Goal: Check status: Check status

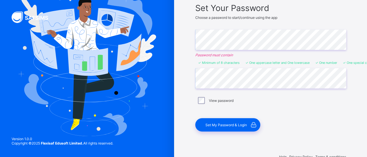
scroll to position [58, 0]
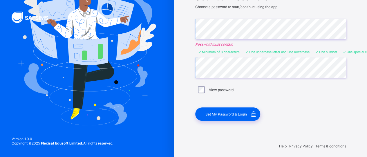
click at [234, 115] on span "Set My Password & Login" at bounding box center [227, 114] width 42 height 4
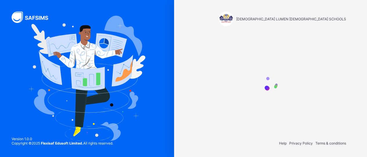
scroll to position [0, 0]
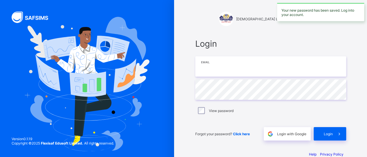
click at [236, 68] on input "email" at bounding box center [270, 66] width 151 height 20
type input "**********"
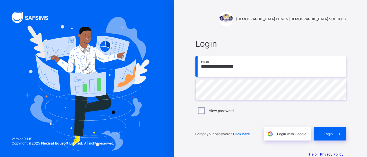
click at [331, 134] on span "Login" at bounding box center [328, 134] width 9 height 4
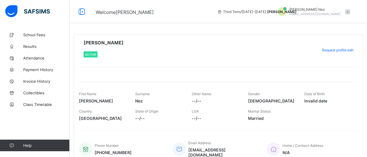
scroll to position [26, 0]
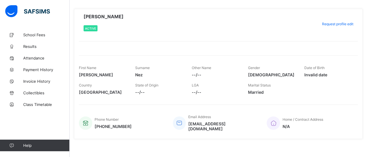
click at [34, 47] on span "Results" at bounding box center [46, 46] width 46 height 5
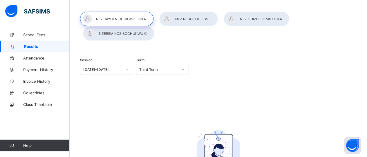
click at [196, 20] on div at bounding box center [188, 19] width 59 height 15
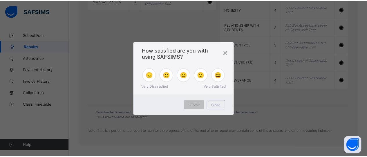
scroll to position [688, 0]
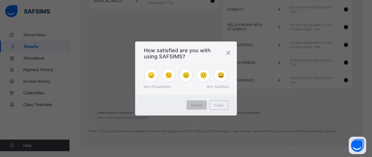
drag, startPoint x: 369, startPoint y: 19, endPoint x: 369, endPoint y: 122, distance: 102.8
click at [231, 53] on div "×" at bounding box center [228, 52] width 6 height 10
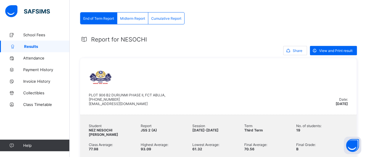
scroll to position [101, 0]
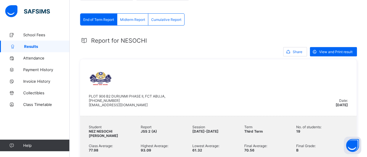
click at [332, 51] on span "View and Print result" at bounding box center [335, 52] width 33 height 4
click at [38, 46] on span "Results" at bounding box center [47, 46] width 46 height 5
click at [37, 46] on span "Results" at bounding box center [47, 46] width 46 height 5
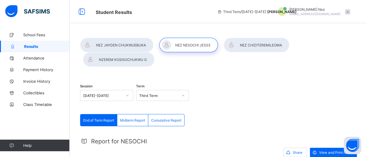
click at [265, 46] on div at bounding box center [257, 45] width 66 height 15
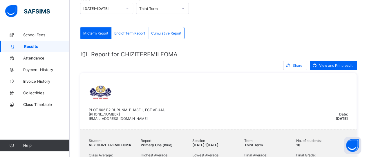
scroll to position [127, 0]
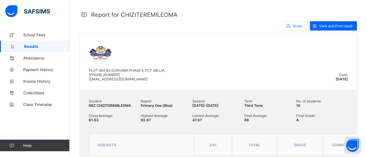
click at [333, 24] on span "View and Print result" at bounding box center [335, 26] width 33 height 4
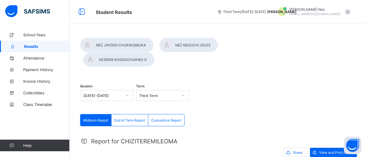
click at [131, 59] on div at bounding box center [118, 59] width 71 height 15
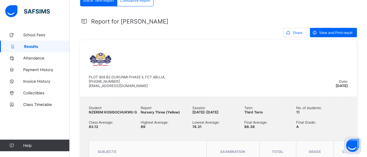
scroll to position [78, 0]
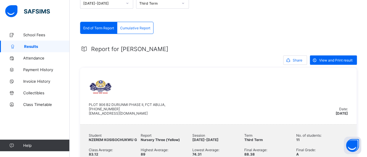
click at [346, 62] on span "View and Print result" at bounding box center [335, 60] width 33 height 4
click at [148, 30] on span "Cumulative Report" at bounding box center [135, 28] width 30 height 4
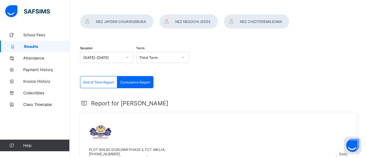
scroll to position [13, 0]
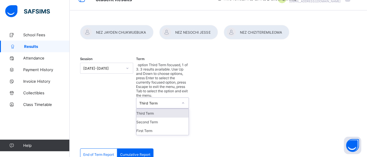
click at [164, 98] on div "Third Term" at bounding box center [162, 103] width 53 height 11
click at [166, 118] on div "Second Term" at bounding box center [162, 122] width 53 height 9
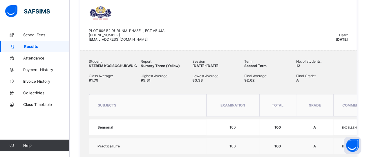
scroll to position [0, 0]
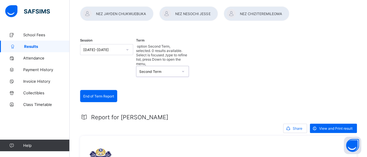
click at [127, 55] on div "[DATE]-[DATE]" at bounding box center [106, 49] width 53 height 11
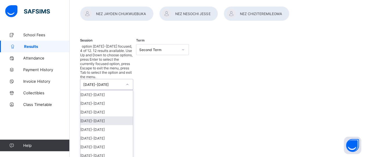
scroll to position [36, 0]
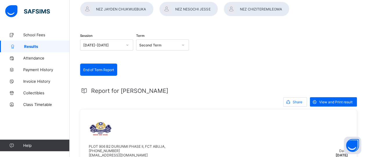
click at [107, 72] on span "End of Term Report" at bounding box center [98, 70] width 31 height 4
click at [178, 49] on div "Second Term" at bounding box center [157, 45] width 42 height 8
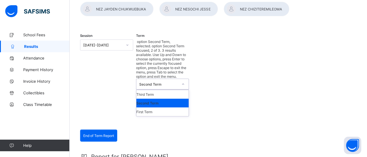
click at [175, 99] on div "Second Term" at bounding box center [162, 103] width 53 height 9
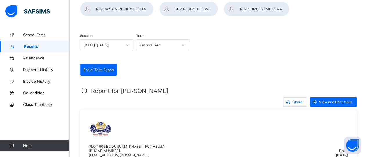
click at [97, 72] on span "End of Term Report" at bounding box center [98, 70] width 31 height 4
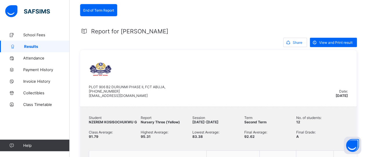
scroll to position [91, 0]
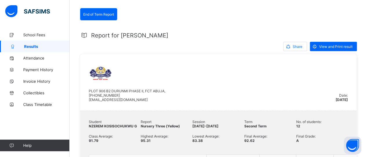
click at [335, 49] on span "View and Print result" at bounding box center [335, 46] width 33 height 4
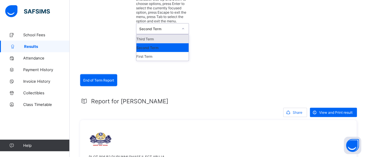
click at [150, 27] on div "Second Term" at bounding box center [158, 29] width 39 height 4
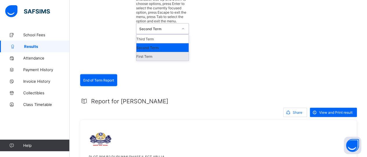
click at [157, 52] on div "First Term" at bounding box center [162, 56] width 53 height 9
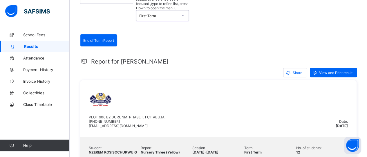
scroll to position [80, 0]
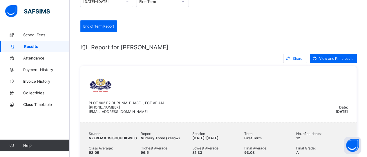
click at [347, 61] on span "View and Print result" at bounding box center [335, 58] width 33 height 4
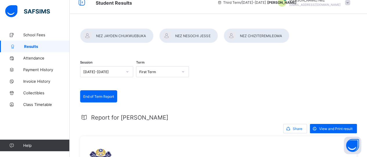
scroll to position [3, 0]
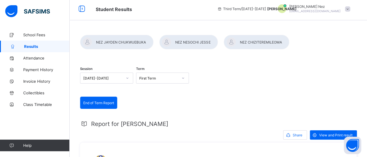
click at [243, 40] on div at bounding box center [257, 42] width 66 height 15
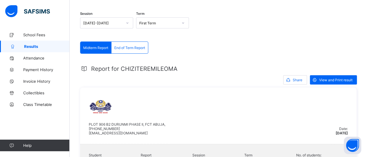
scroll to position [127, 0]
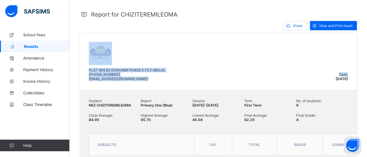
drag, startPoint x: 364, startPoint y: 44, endPoint x: 367, endPoint y: 22, distance: 22.5
click at [281, 49] on div "PLOT 906 B2 DURUNMI PHASE II, FCT ABUJA, +2348139120065 sanctuslumenchristi@gma…" at bounding box center [212, 61] width 247 height 39
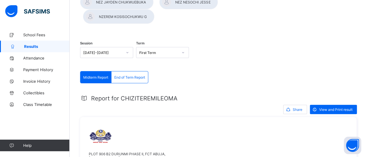
scroll to position [38, 0]
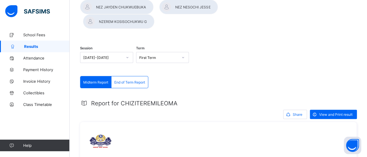
click at [126, 83] on span "End of Term Report" at bounding box center [129, 82] width 31 height 4
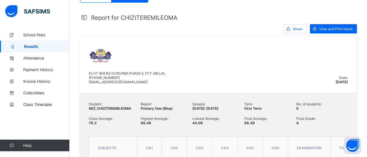
scroll to position [112, 0]
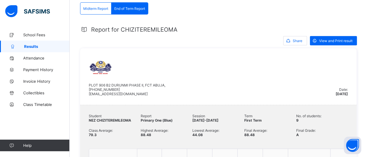
click at [348, 38] on div "View and Print result" at bounding box center [333, 40] width 47 height 9
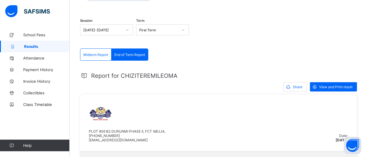
scroll to position [65, 0]
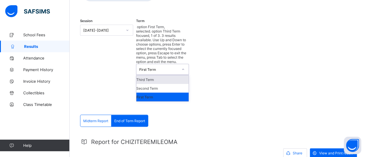
click at [181, 65] on div at bounding box center [183, 69] width 10 height 9
click at [169, 84] on div "Second Term" at bounding box center [162, 88] width 53 height 9
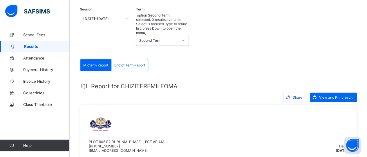
scroll to position [100, 0]
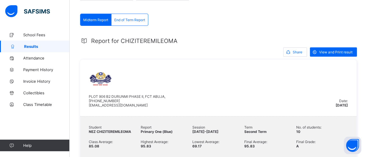
click at [325, 53] on span "View and Print result" at bounding box center [335, 52] width 33 height 4
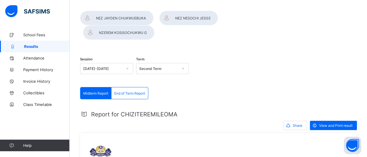
scroll to position [0, 0]
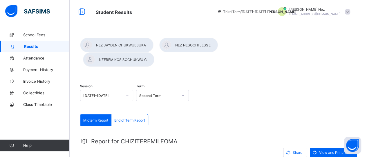
click at [174, 45] on div at bounding box center [188, 45] width 59 height 15
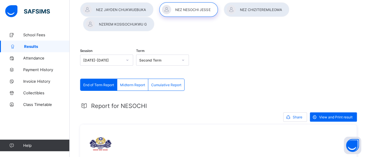
scroll to position [35, 0]
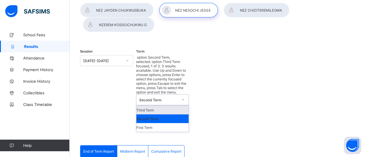
click at [156, 98] on div "Second Term" at bounding box center [158, 100] width 39 height 4
click at [159, 106] on div "Third Term" at bounding box center [162, 110] width 53 height 9
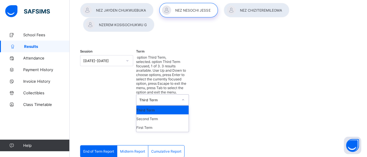
click at [161, 106] on div "Third Term" at bounding box center [162, 110] width 53 height 9
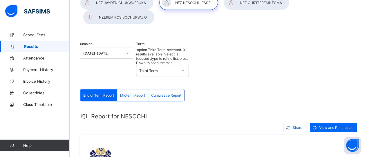
scroll to position [39, 0]
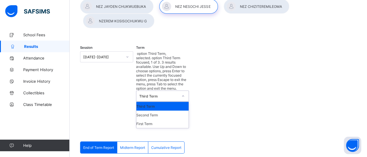
click at [150, 94] on div "Third Term" at bounding box center [158, 96] width 39 height 4
click at [153, 119] on div "First Term" at bounding box center [162, 123] width 53 height 9
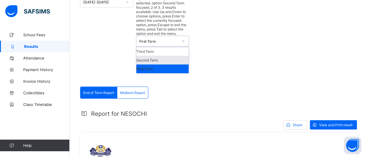
scroll to position [93, 0]
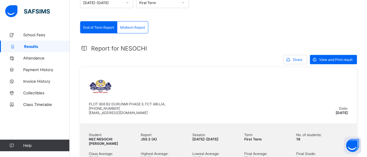
click at [331, 62] on div "View and Print result" at bounding box center [333, 59] width 47 height 9
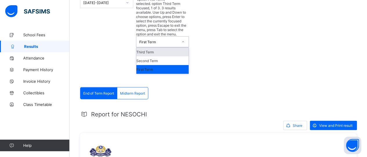
click at [164, 40] on div "First Term" at bounding box center [158, 42] width 39 height 4
click at [163, 56] on div "Second Term" at bounding box center [162, 60] width 53 height 9
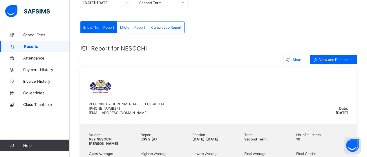
click at [325, 61] on span "View and Print result" at bounding box center [335, 60] width 33 height 4
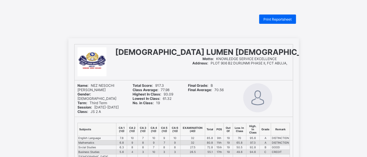
click at [278, 20] on span "Print Reportsheet" at bounding box center [278, 19] width 28 height 4
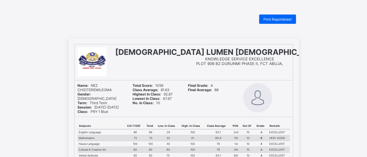
click at [285, 19] on span "Print Reportsheet" at bounding box center [278, 19] width 28 height 4
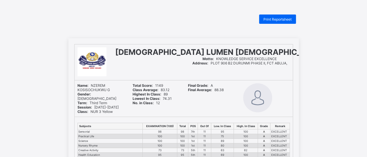
click at [272, 17] on div "Print Reportsheet" at bounding box center [277, 19] width 37 height 9
click at [281, 20] on span "Print Reportsheet" at bounding box center [278, 19] width 28 height 4
click at [273, 18] on span "Print Reportsheet" at bounding box center [278, 19] width 28 height 4
click at [274, 16] on div "Print Reportsheet" at bounding box center [277, 19] width 37 height 9
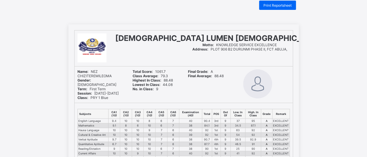
scroll to position [13, 0]
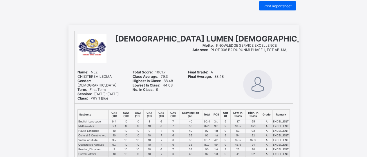
click at [290, 7] on span "Print Reportsheet" at bounding box center [278, 6] width 28 height 4
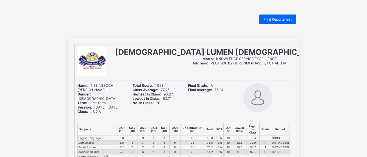
click at [289, 19] on span "Print Reportsheet" at bounding box center [278, 19] width 28 height 4
click at [283, 20] on span "Print Reportsheet" at bounding box center [278, 19] width 28 height 4
click at [367, 55] on div at bounding box center [374, 62] width 6 height 36
